Goal: Information Seeking & Learning: Learn about a topic

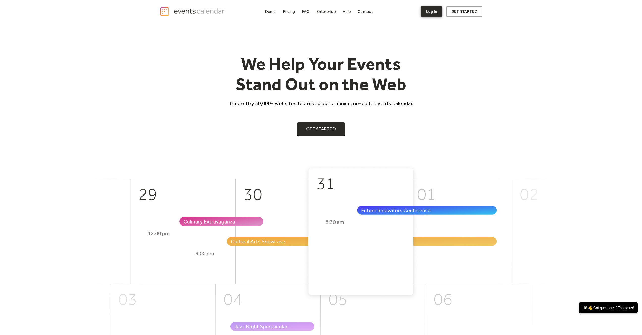
click at [440, 10] on link "Log In" at bounding box center [431, 11] width 21 height 11
click at [275, 13] on div "Demo" at bounding box center [270, 11] width 11 height 3
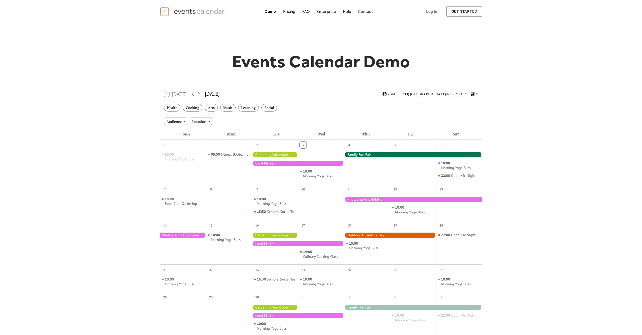
click at [253, 55] on h1 "Events Calendar Demo" at bounding box center [321, 61] width 194 height 21
click at [297, 10] on link "Pricing" at bounding box center [289, 11] width 16 height 7
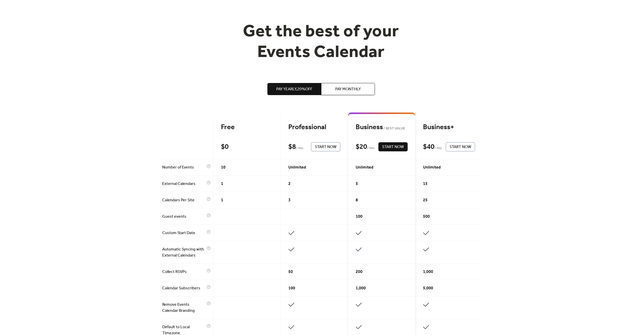
scroll to position [104, 0]
